Goal: Transaction & Acquisition: Purchase product/service

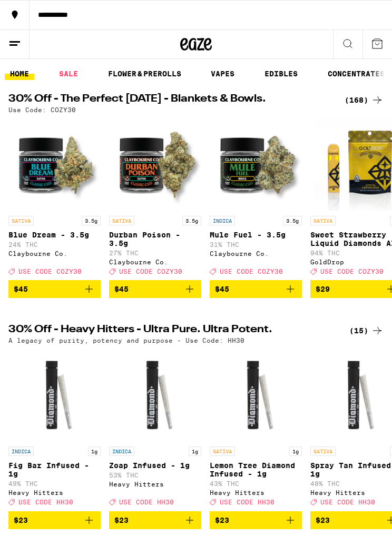
click at [344, 99] on div "(168)" at bounding box center [363, 100] width 39 height 13
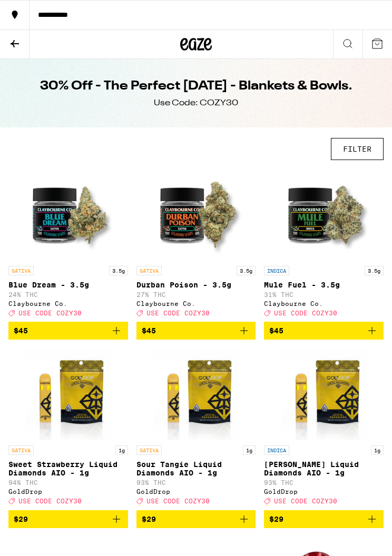
click at [362, 148] on button "FILTER" at bounding box center [357, 149] width 53 height 22
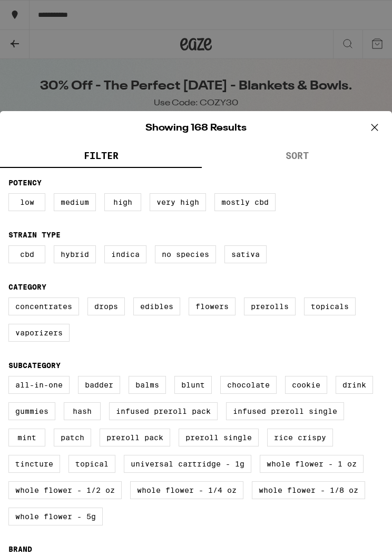
click at [46, 338] on label "Vaporizers" at bounding box center [38, 333] width 61 height 18
click at [0, 0] on input "Vaporizers" at bounding box center [0, 0] width 0 height 0
checkbox input "true"
click at [266, 312] on label "Prerolls" at bounding box center [270, 307] width 52 height 18
click at [0, 0] on input "Prerolls" at bounding box center [0, 0] width 0 height 0
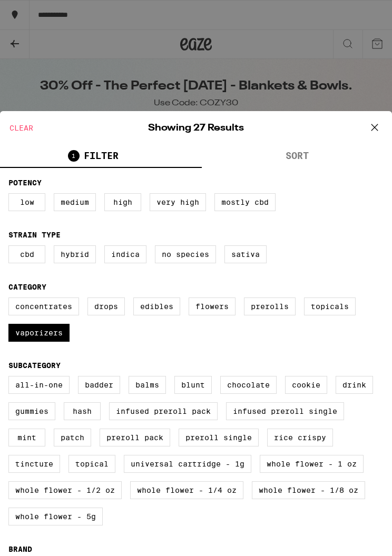
checkbox input "true"
click at [216, 316] on label "Flowers" at bounding box center [212, 307] width 47 height 18
click at [0, 0] on input "Flowers" at bounding box center [0, 0] width 0 height 0
checkbox input "true"
click at [370, 130] on icon at bounding box center [375, 128] width 16 height 16
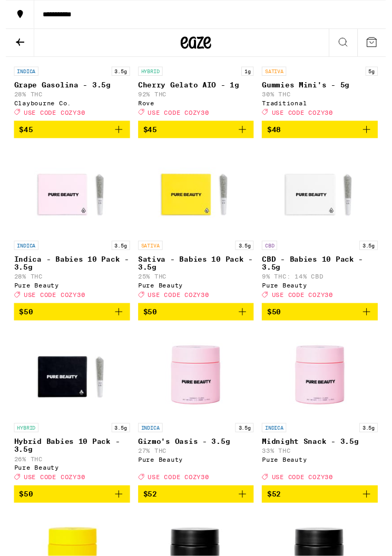
scroll to position [3373, 0]
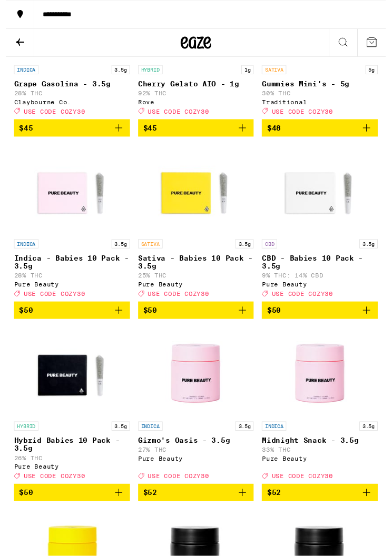
click at [12, 47] on icon at bounding box center [14, 43] width 13 height 13
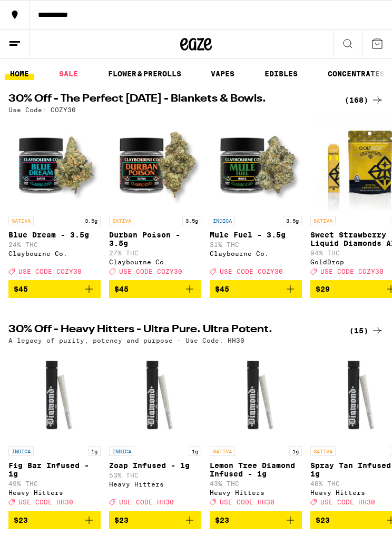
click at [369, 94] on div "(168)" at bounding box center [363, 100] width 39 height 13
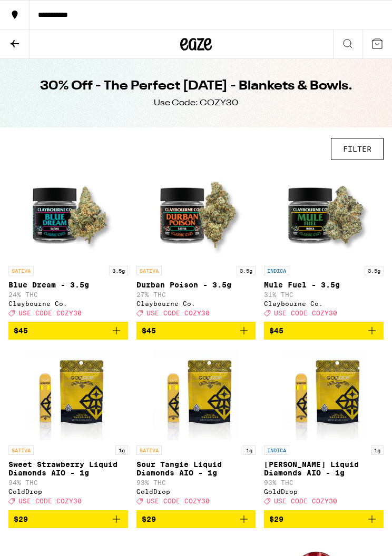
click at [355, 150] on button "FILTER" at bounding box center [357, 149] width 53 height 22
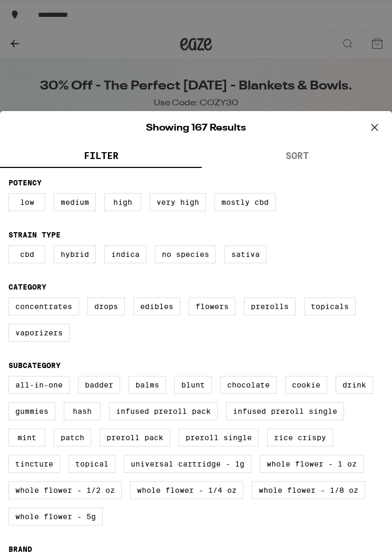
click at [222, 316] on label "Flowers" at bounding box center [212, 307] width 47 height 18
click at [0, 0] on input "Flowers" at bounding box center [0, 0] width 0 height 0
checkbox input "true"
click at [272, 316] on label "Prerolls" at bounding box center [270, 307] width 52 height 18
click at [0, 0] on input "Prerolls" at bounding box center [0, 0] width 0 height 0
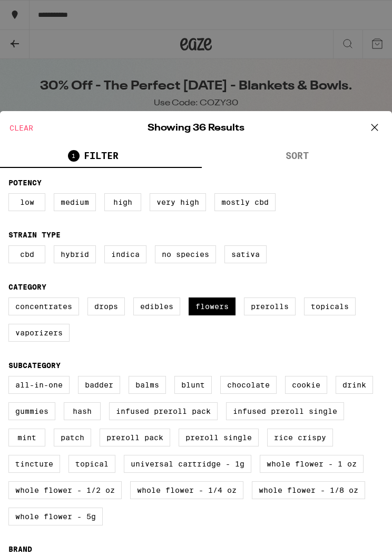
checkbox input "true"
click at [29, 342] on label "Vaporizers" at bounding box center [38, 333] width 61 height 18
click at [0, 0] on input "Vaporizers" at bounding box center [0, 0] width 0 height 0
checkbox input "true"
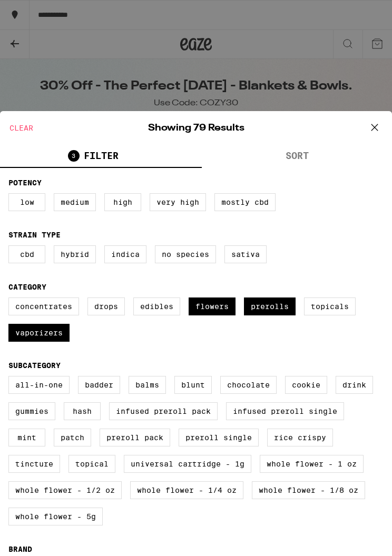
click at [366, 133] on button at bounding box center [374, 128] width 33 height 34
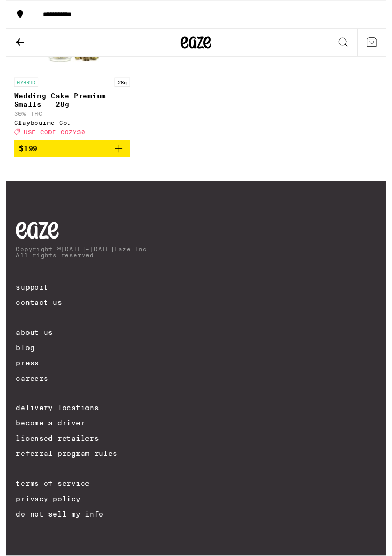
scroll to position [5265, 0]
